Goal: Information Seeking & Learning: Learn about a topic

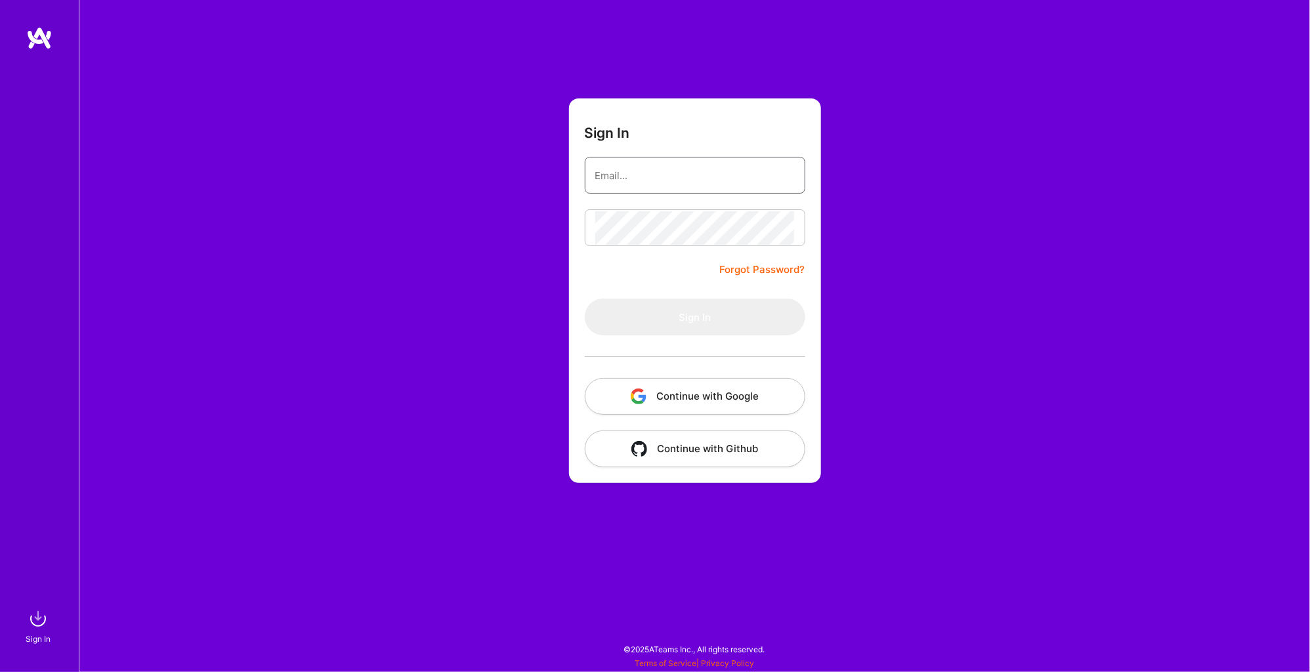
type input "[PERSON_NAME][EMAIL_ADDRESS][PERSON_NAME][DOMAIN_NAME]"
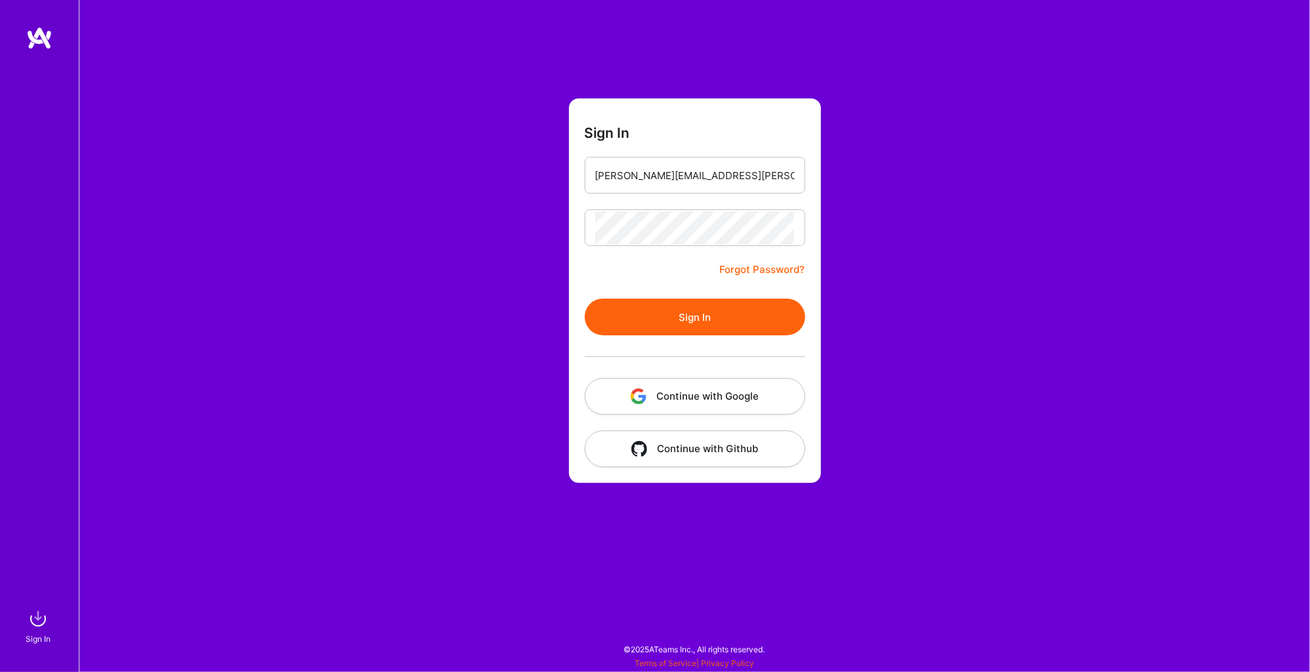
click at [629, 297] on form "Sign In [PERSON_NAME][EMAIL_ADDRESS][PERSON_NAME][DOMAIN_NAME] Forgot Password?…" at bounding box center [695, 290] width 252 height 384
click at [624, 314] on button "Sign In" at bounding box center [695, 317] width 220 height 37
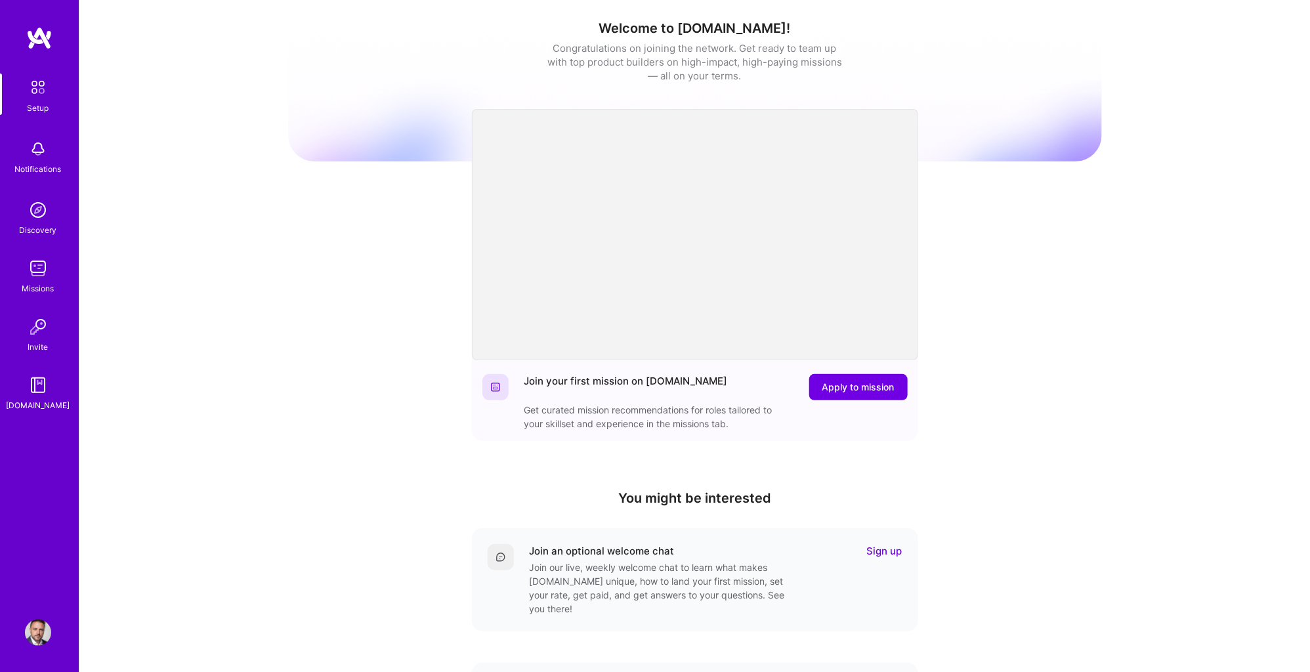
click at [36, 276] on img at bounding box center [38, 268] width 26 height 26
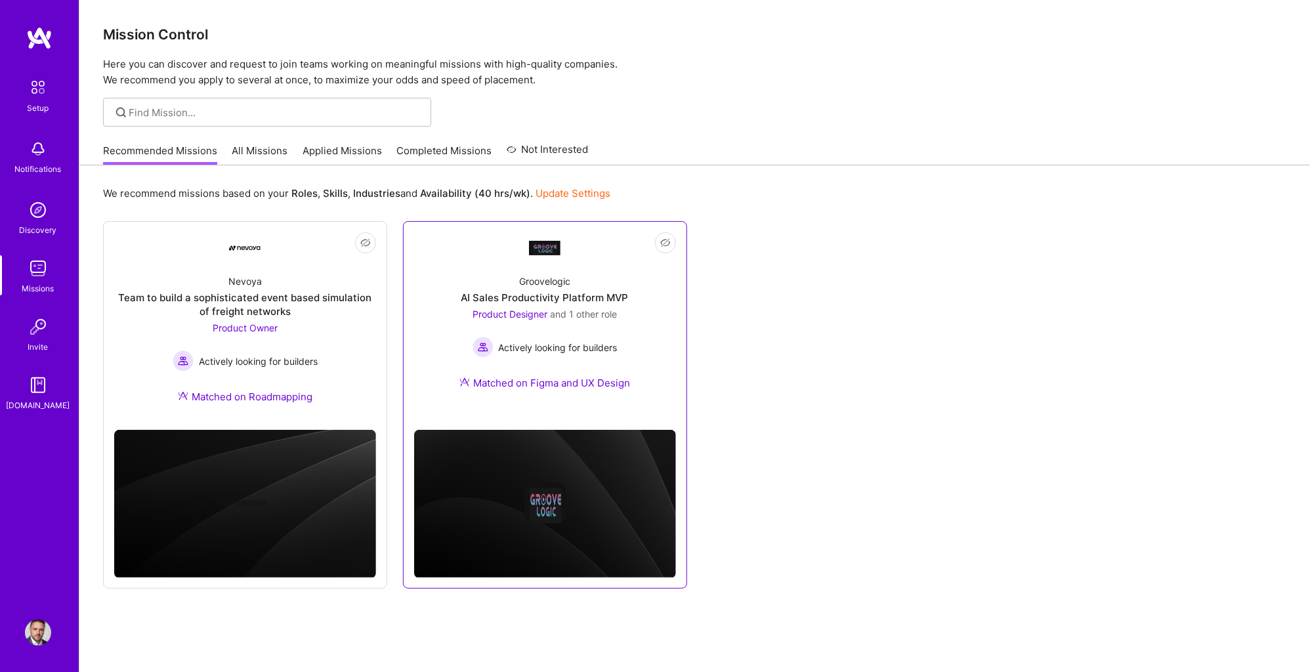
click at [443, 274] on div "Groovelogic AI Sales Productivity Platform MVP Product Designer and 1 other rol…" at bounding box center [545, 335] width 262 height 142
